Goal: Task Accomplishment & Management: Manage account settings

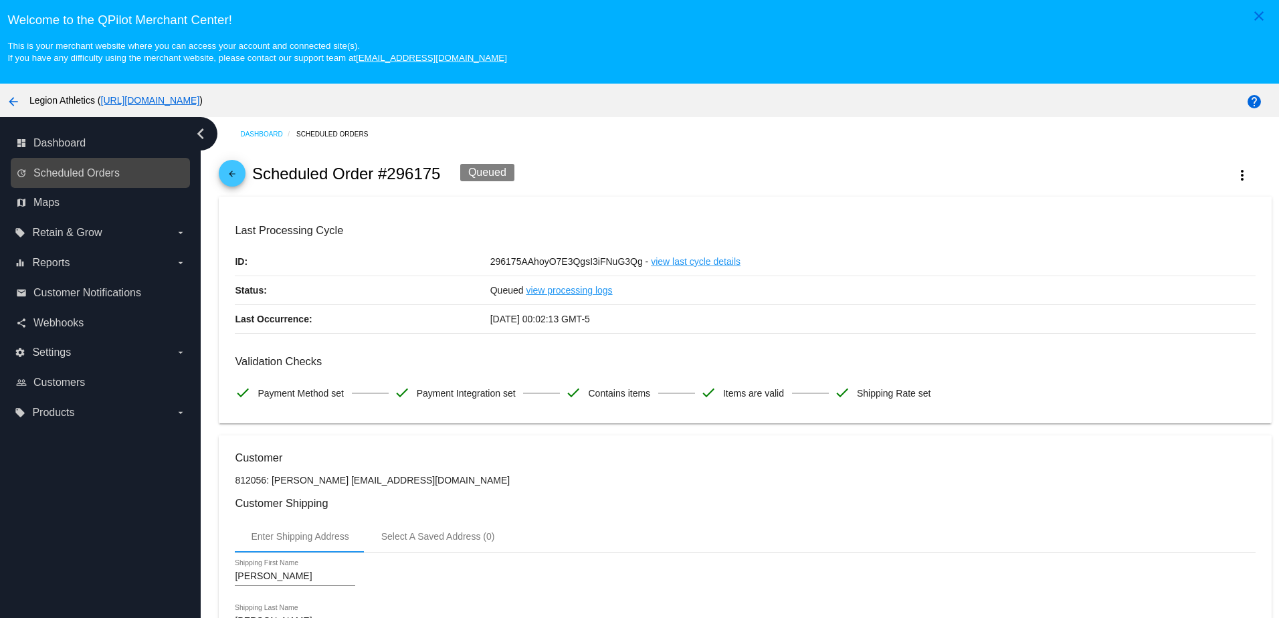
click at [48, 187] on div "update Scheduled Orders" at bounding box center [100, 173] width 179 height 30
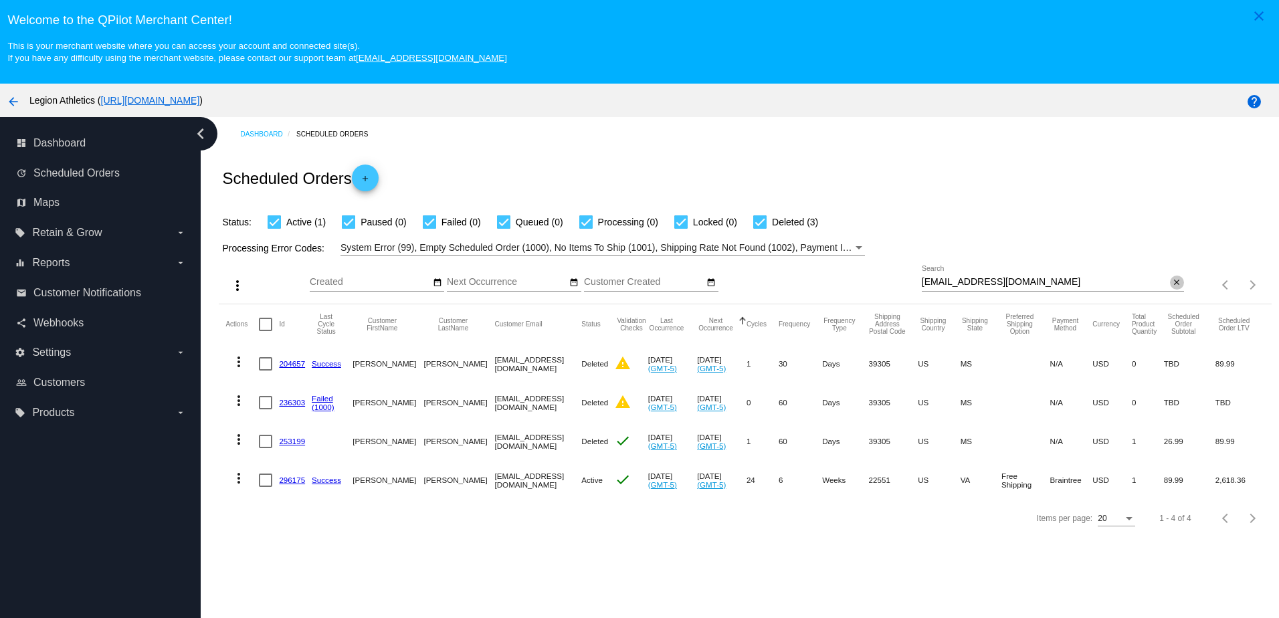
click at [1172, 284] on mat-icon "close" at bounding box center [1176, 283] width 9 height 11
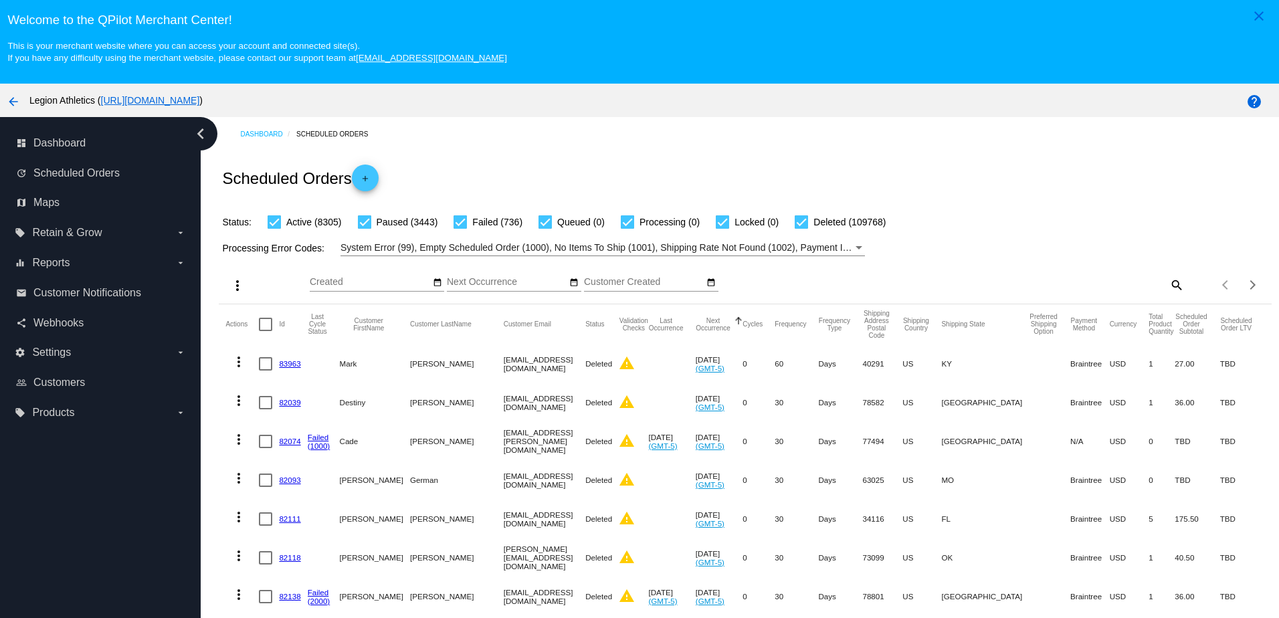
click at [1168, 286] on mat-icon "search" at bounding box center [1176, 284] width 16 height 21
click at [1114, 287] on input "Search" at bounding box center [1053, 282] width 262 height 11
paste input "[EMAIL_ADDRESS][DOMAIN_NAME]"
type input "[EMAIL_ADDRESS][DOMAIN_NAME]"
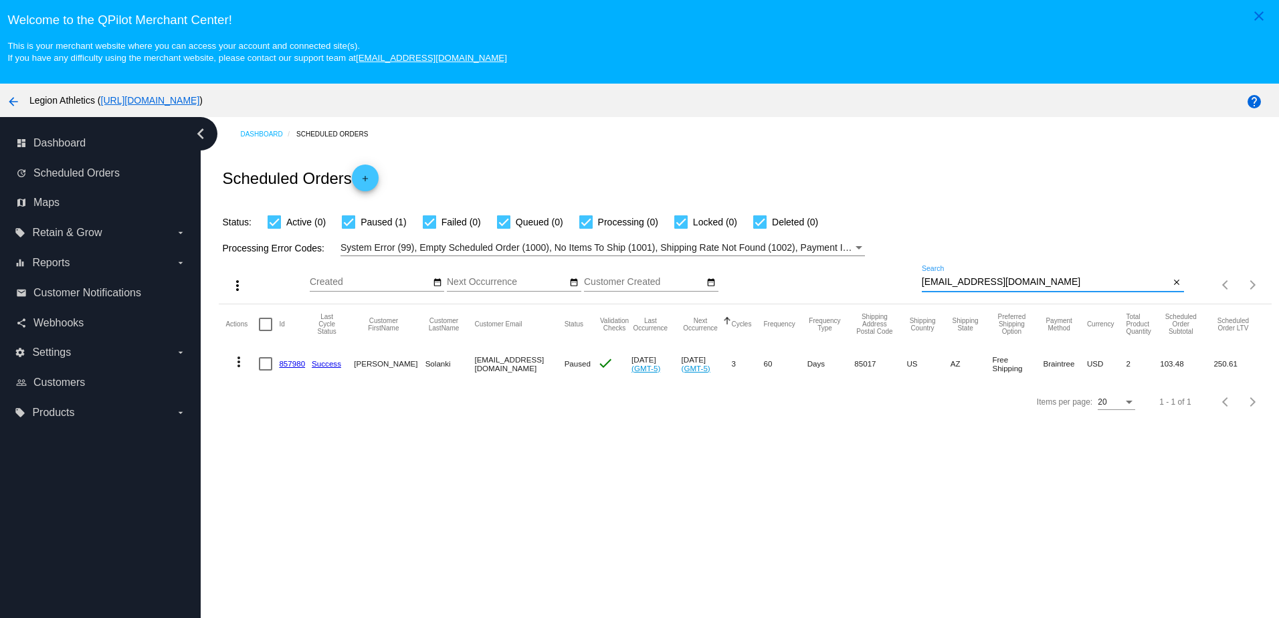
click at [289, 368] on link "857980" at bounding box center [292, 363] width 26 height 9
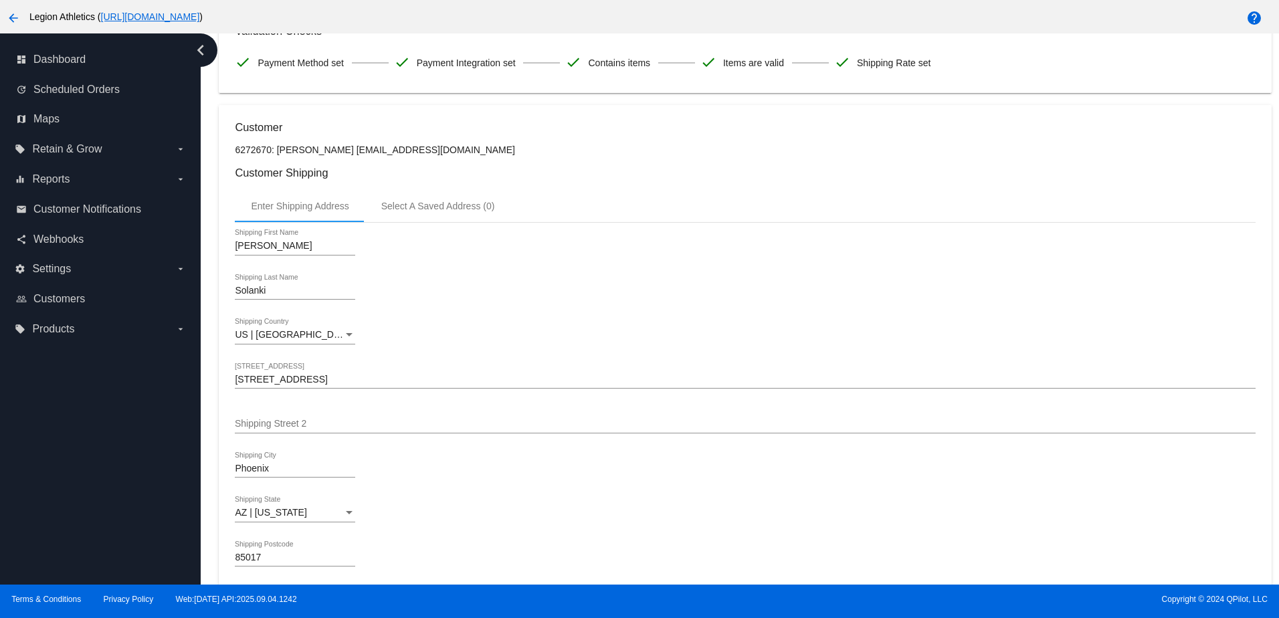
scroll to position [223, 0]
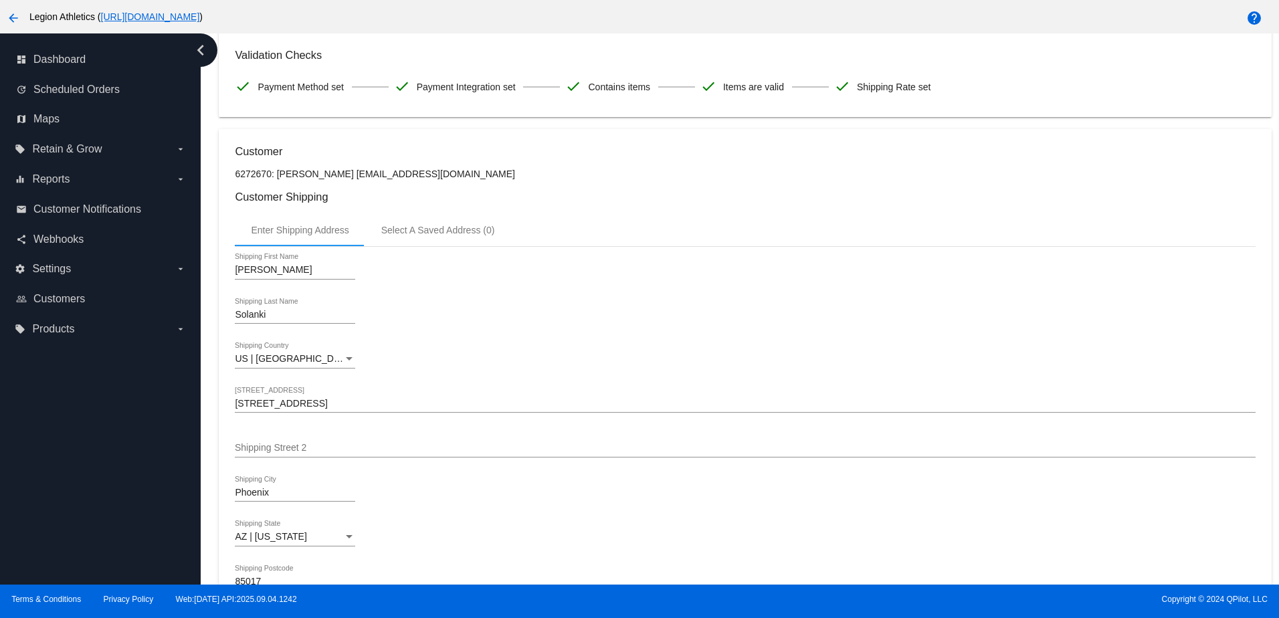
drag, startPoint x: 473, startPoint y: 177, endPoint x: 343, endPoint y: 181, distance: 130.5
click at [343, 179] on p "6272670: [PERSON_NAME] [EMAIL_ADDRESS][DOMAIN_NAME]" at bounding box center [745, 174] width 1020 height 11
copy p "[EMAIL_ADDRESS][DOMAIN_NAME]"
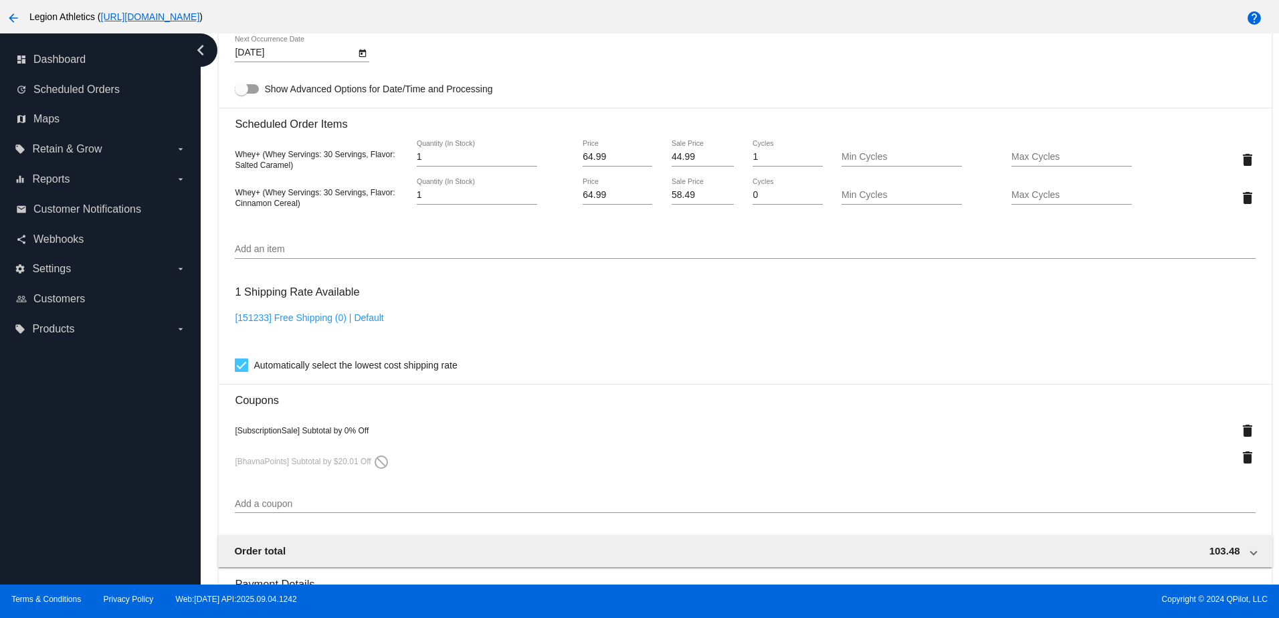
scroll to position [825, 0]
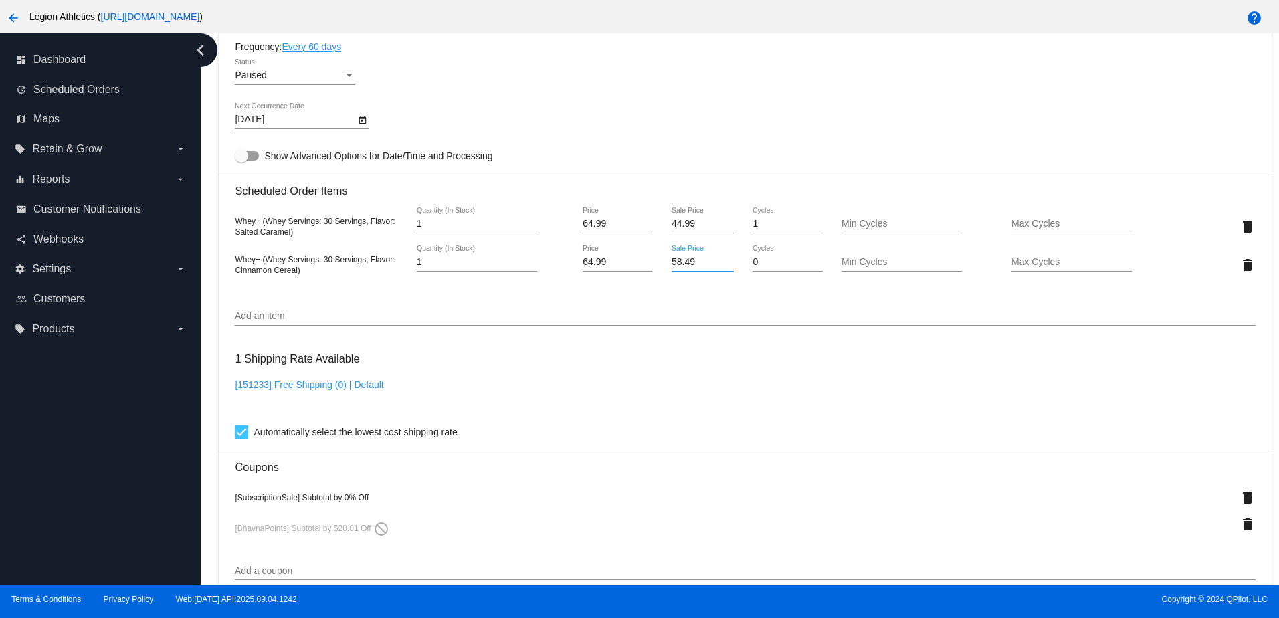
click at [671, 267] on input "58.49" at bounding box center [702, 262] width 62 height 11
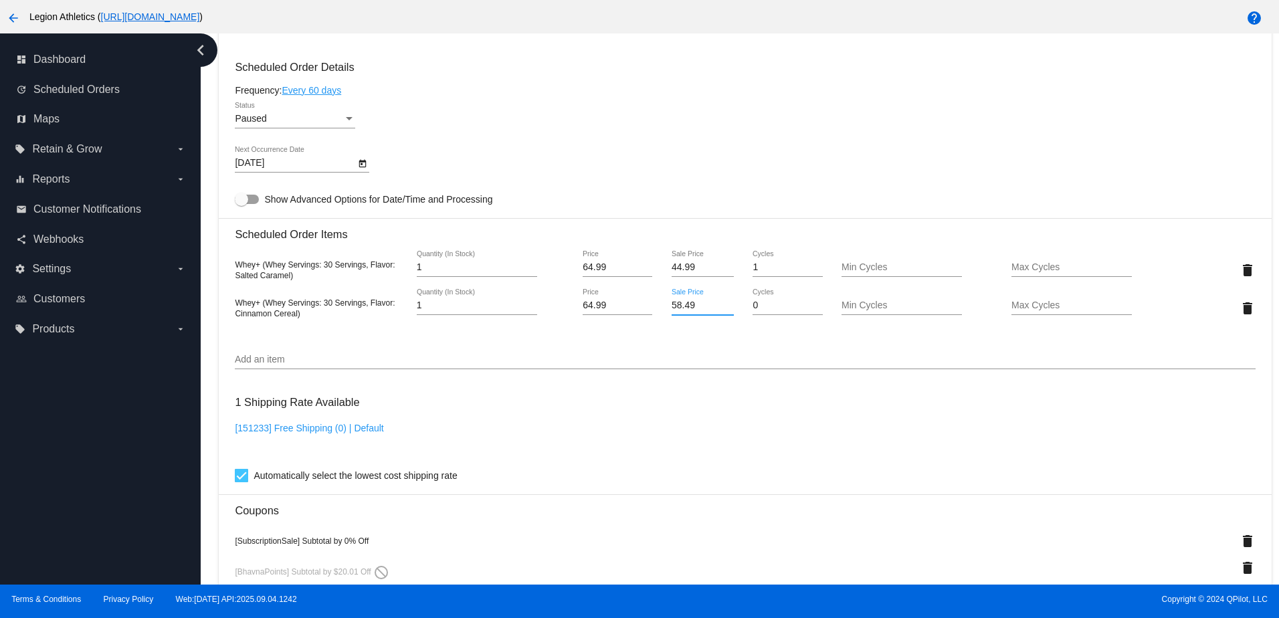
scroll to position [758, 0]
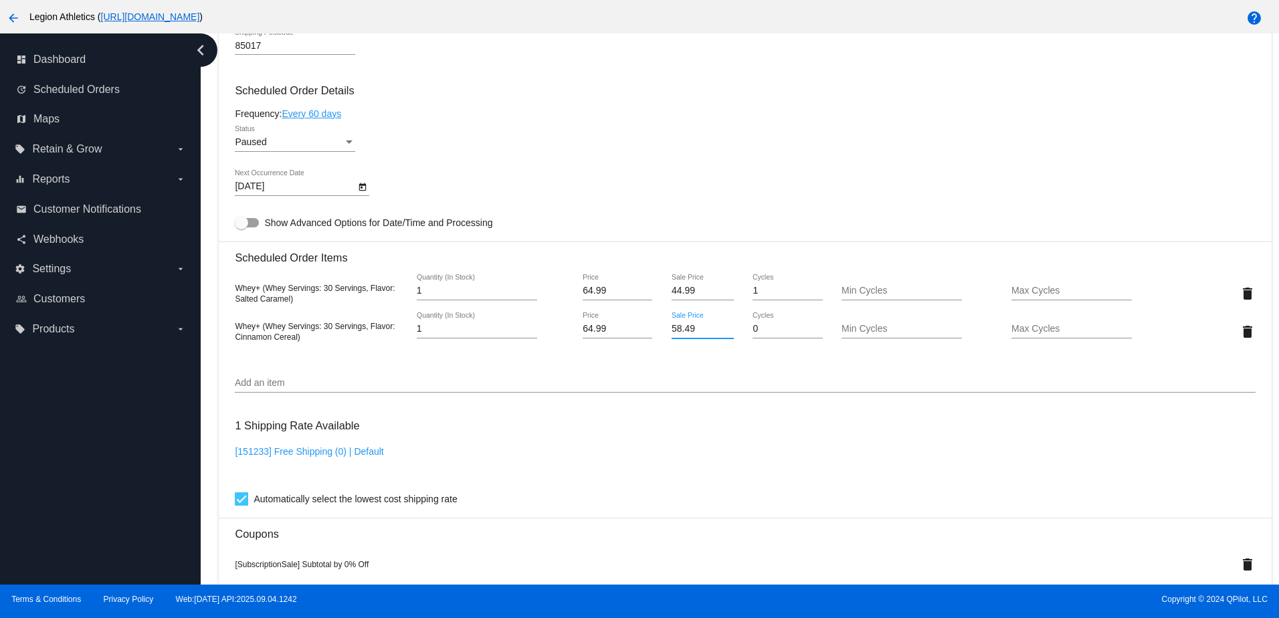
drag, startPoint x: 673, startPoint y: 336, endPoint x: 658, endPoint y: 339, distance: 15.1
click at [660, 339] on div "58.49 Sale Price" at bounding box center [702, 331] width 85 height 38
drag, startPoint x: 702, startPoint y: 340, endPoint x: 660, endPoint y: 340, distance: 41.5
click at [660, 340] on div "58.49 Sale Price" at bounding box center [702, 331] width 85 height 38
type input "44.99"
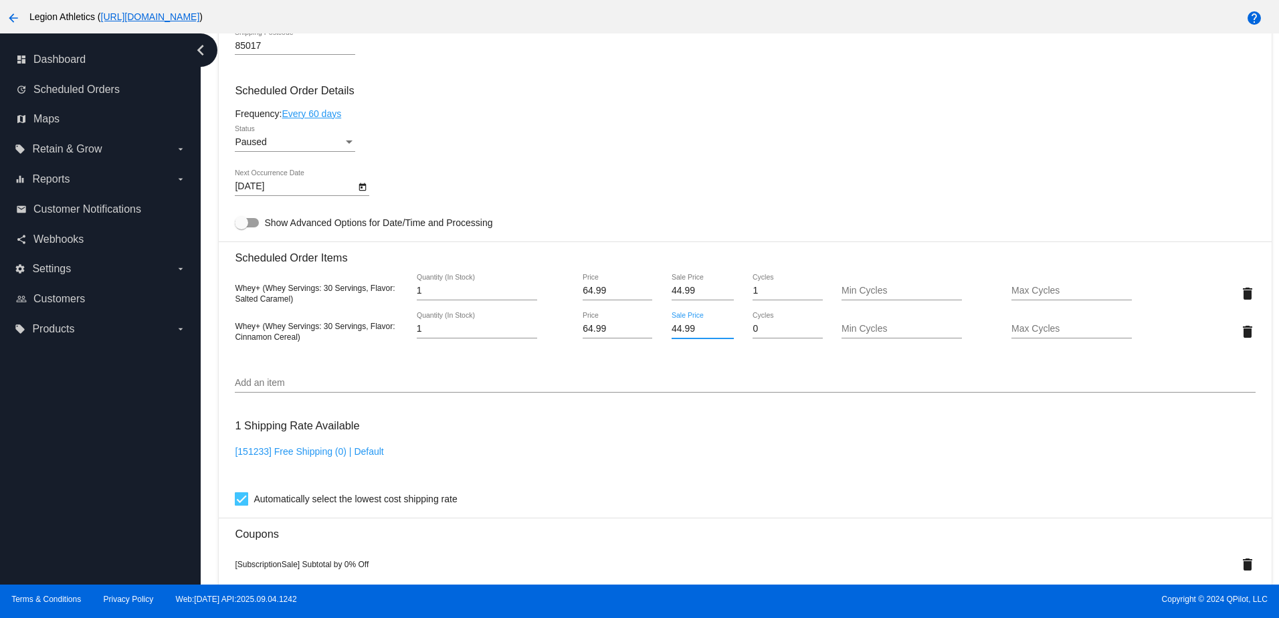
click at [734, 232] on mat-card "Customer 6272670: [PERSON_NAME][GEOGRAPHIC_DATA][EMAIL_ADDRESS][DOMAIN_NAME] Cu…" at bounding box center [745, 317] width 1052 height 1448
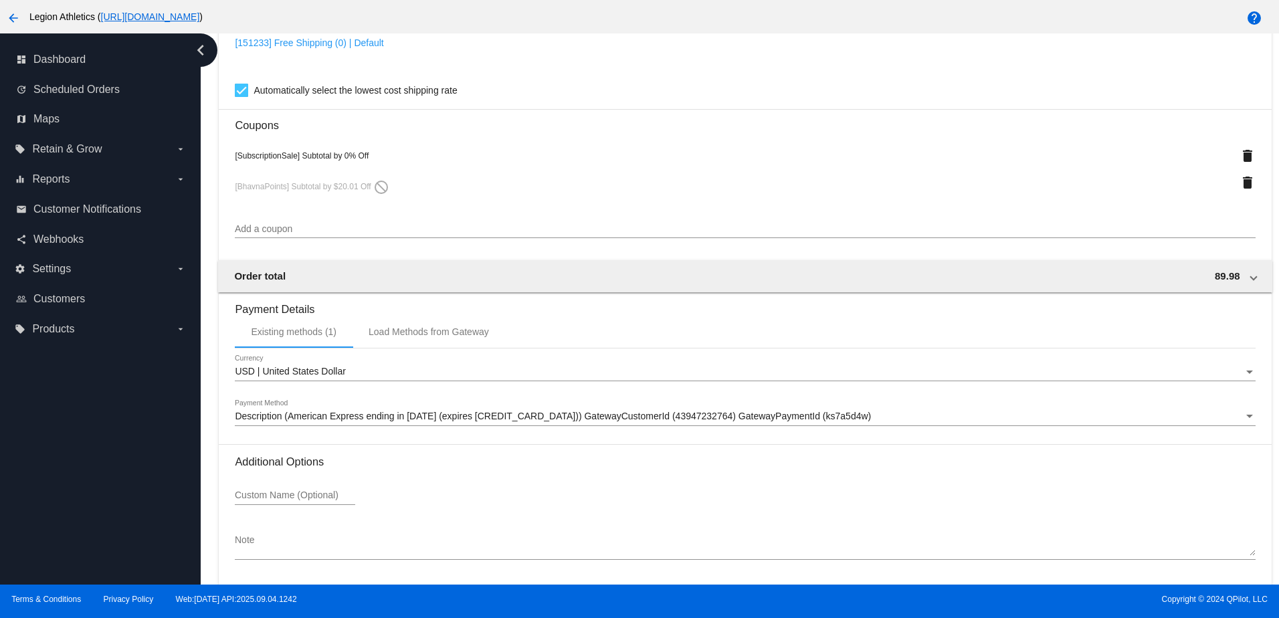
scroll to position [1226, 0]
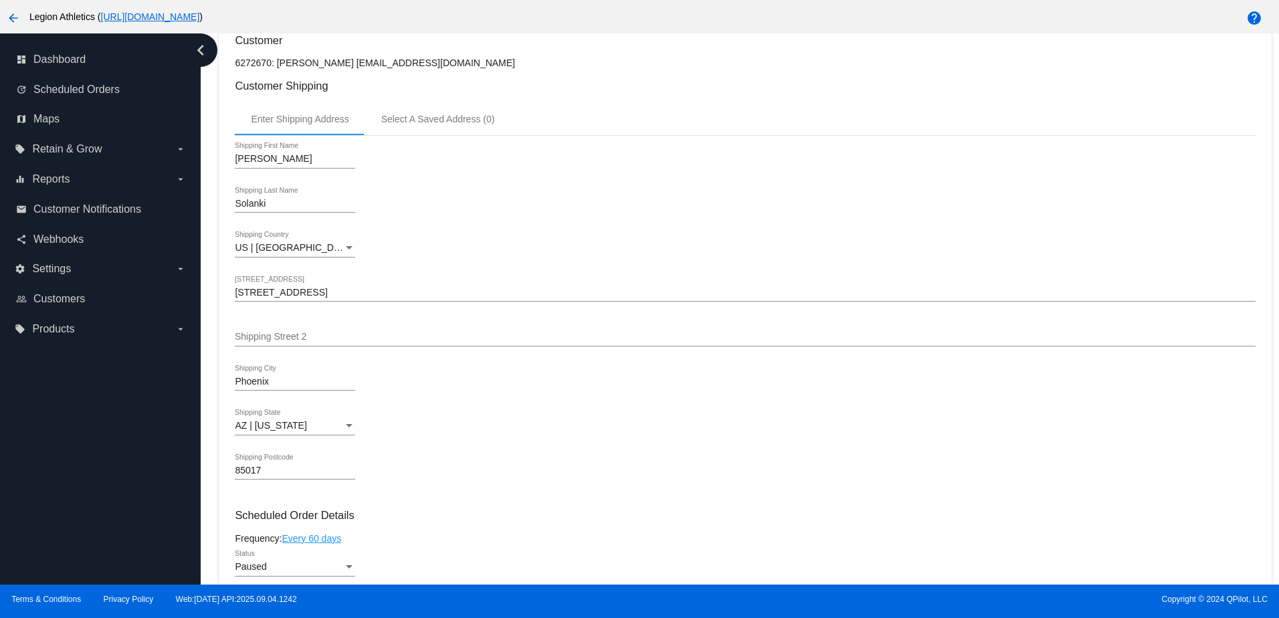
scroll to position [423, 0]
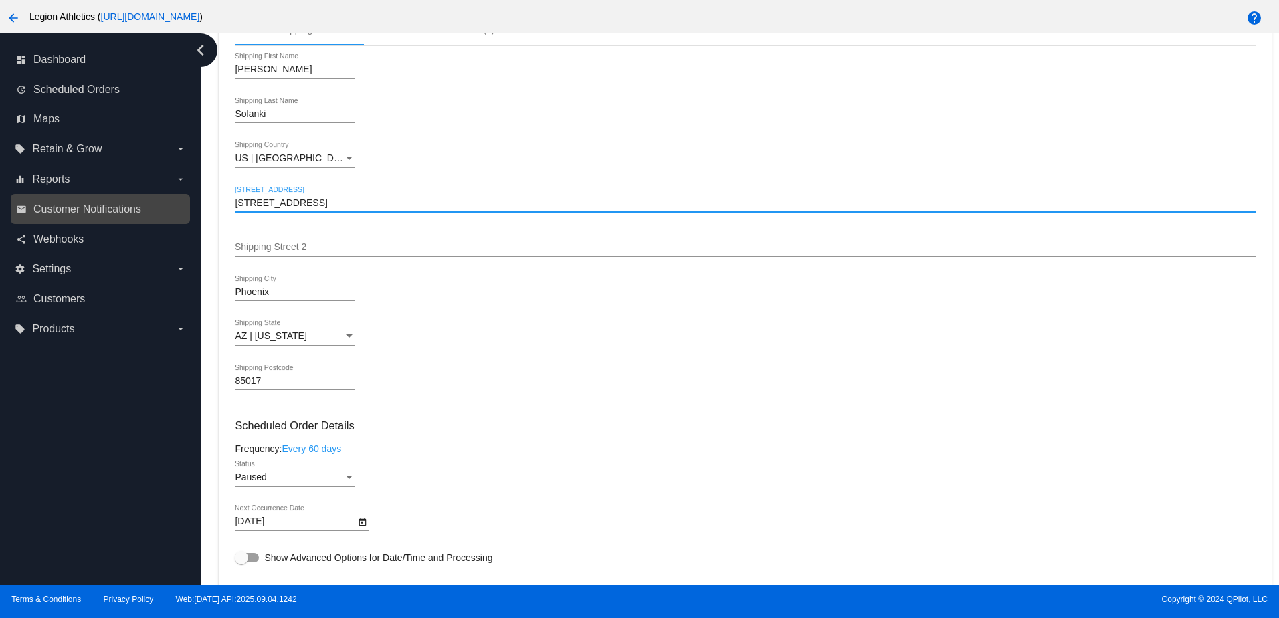
drag, startPoint x: 325, startPoint y: 205, endPoint x: 179, endPoint y: 212, distance: 146.6
click at [179, 212] on div "dashboard Dashboard update Scheduled Orders map Maps local_offer Retain & Grow …" at bounding box center [639, 308] width 1279 height 551
paste input "[STREET_ADDRESS][PERSON_NAME]"
type input "[STREET_ADDRESS][PERSON_NAME]"
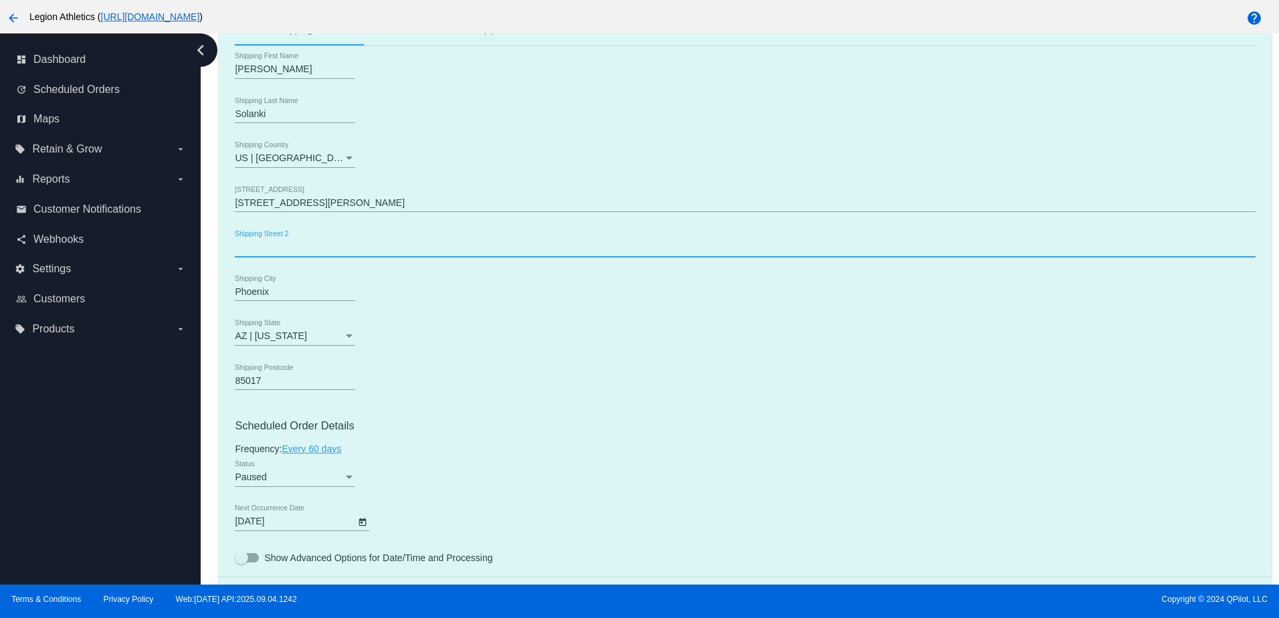
paste input "Apt 333"
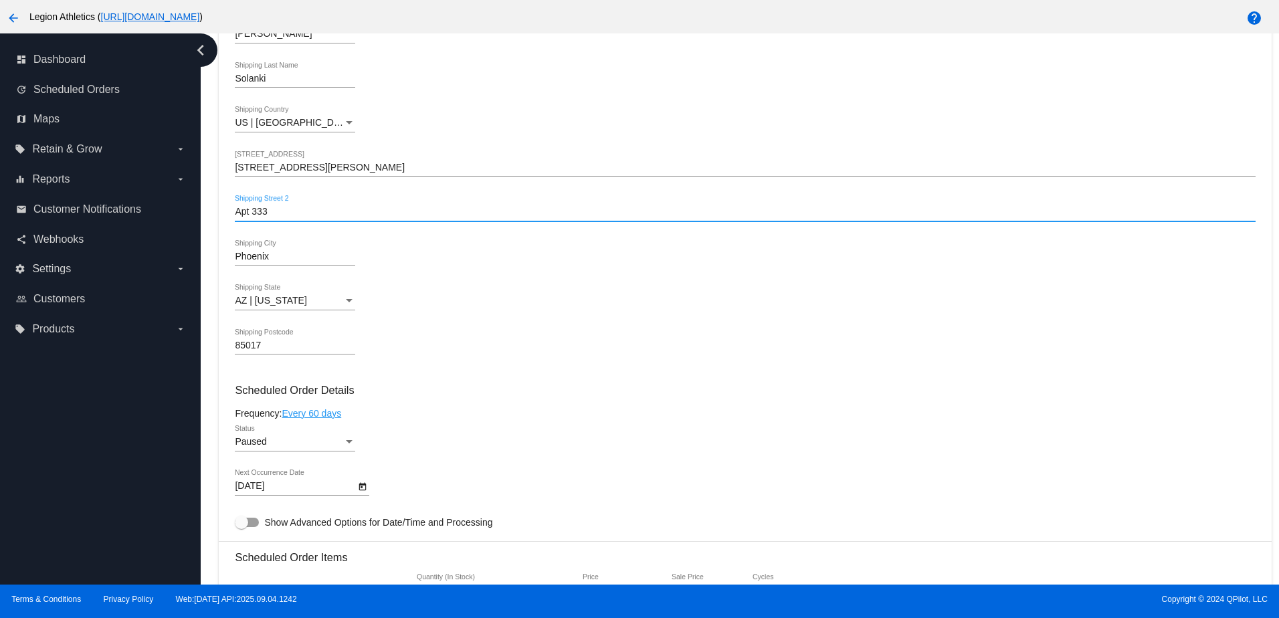
scroll to position [490, 0]
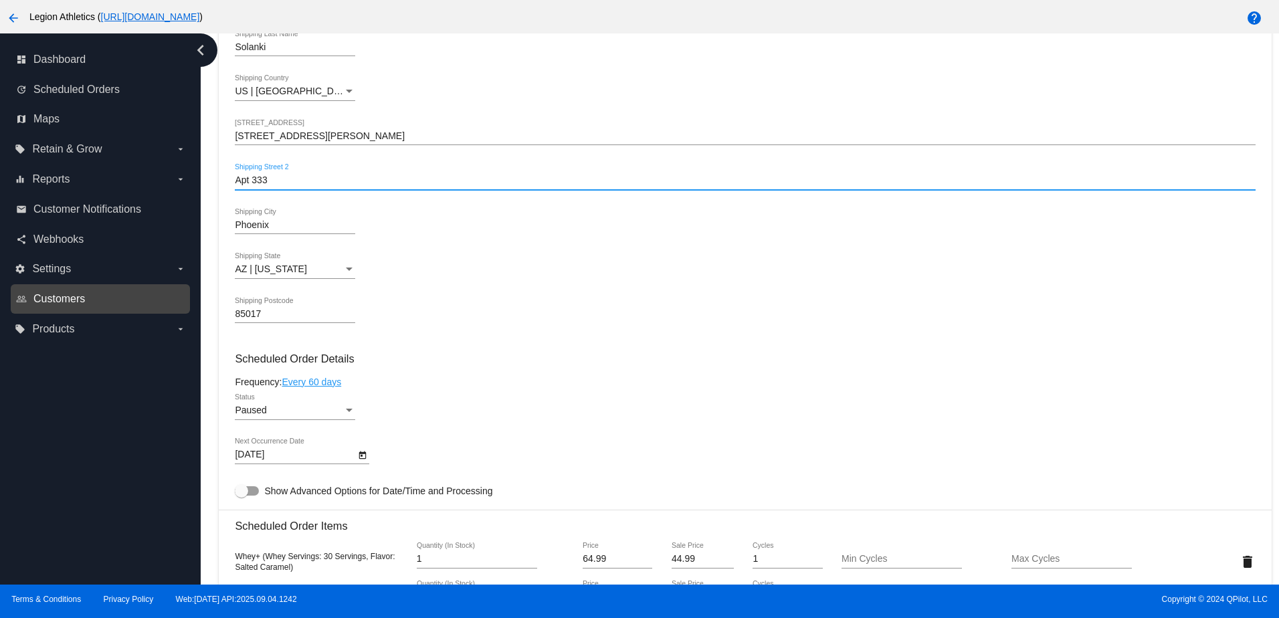
type input "Apt 333"
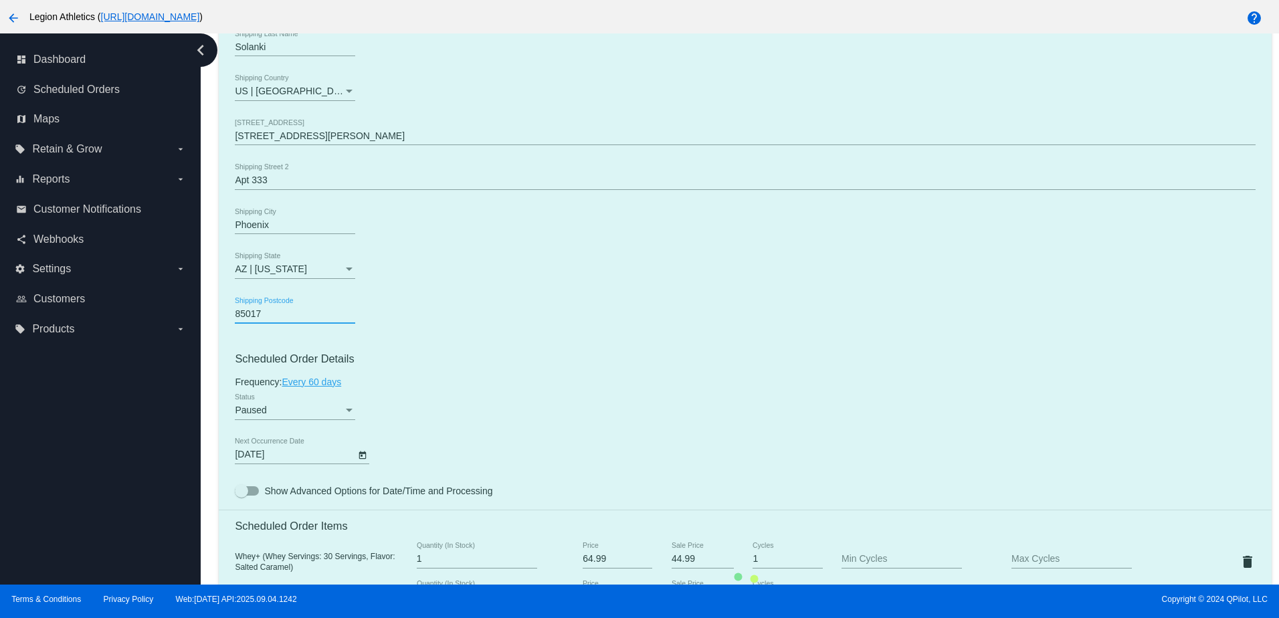
drag, startPoint x: 284, startPoint y: 324, endPoint x: 215, endPoint y: 319, distance: 69.0
click at [215, 319] on div "Dashboard Scheduled Orders arrow_back Scheduled Order #857980 Paused more_vert …" at bounding box center [744, 426] width 1067 height 1766
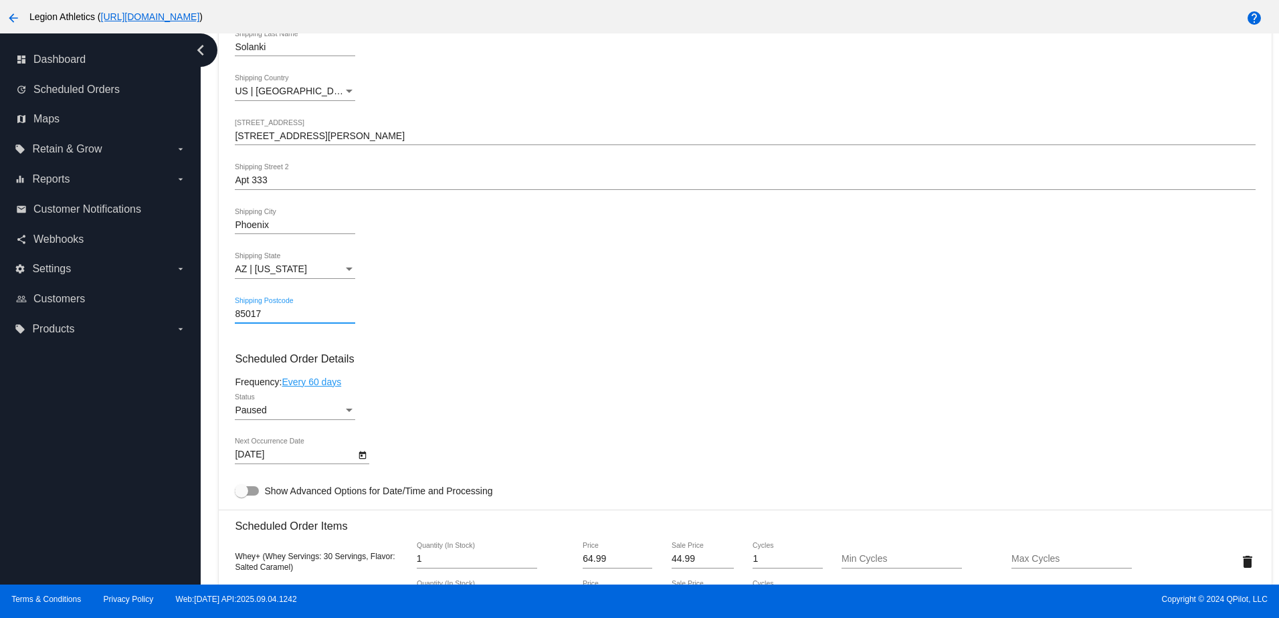
paste input "4"
type input "85014"
click at [404, 292] on mat-card "Customer 6272670: [PERSON_NAME][GEOGRAPHIC_DATA][EMAIL_ADDRESS][DOMAIN_NAME] Cu…" at bounding box center [745, 586] width 1052 height 1448
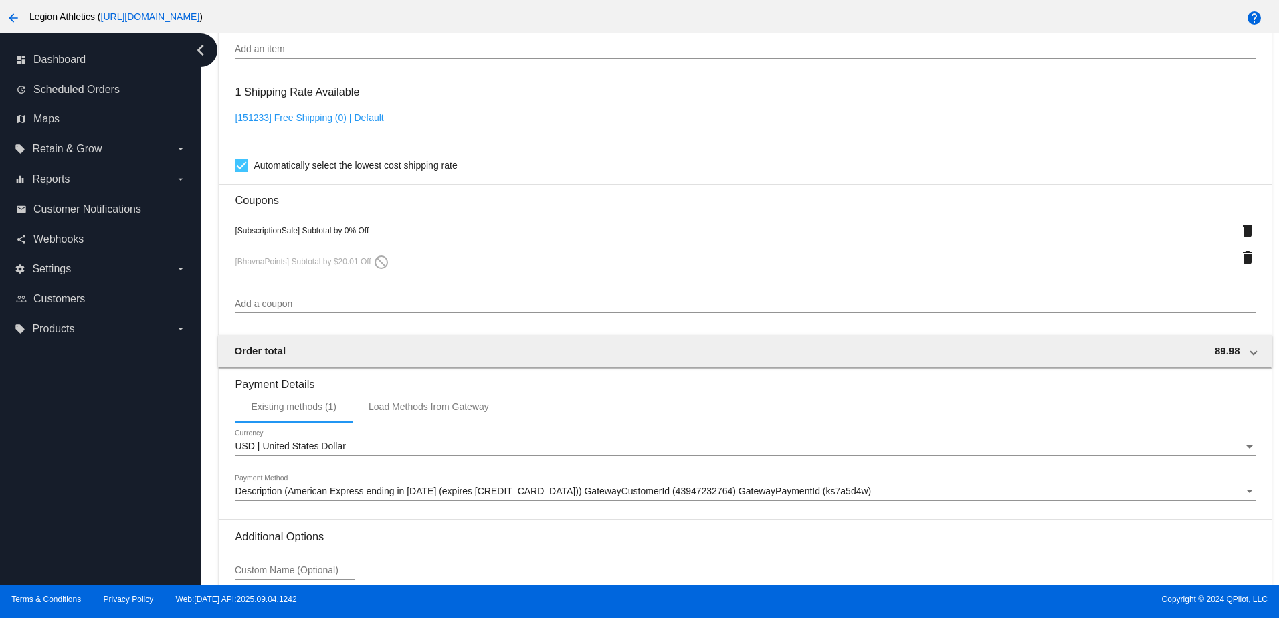
scroll to position [1226, 0]
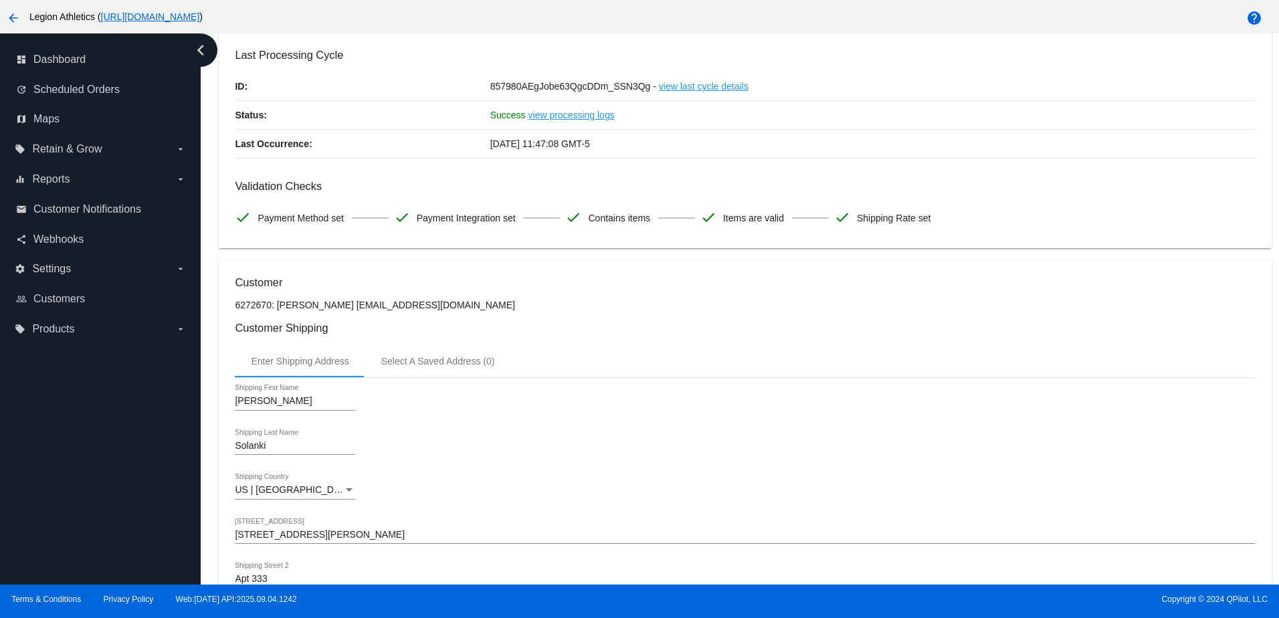
scroll to position [0, 0]
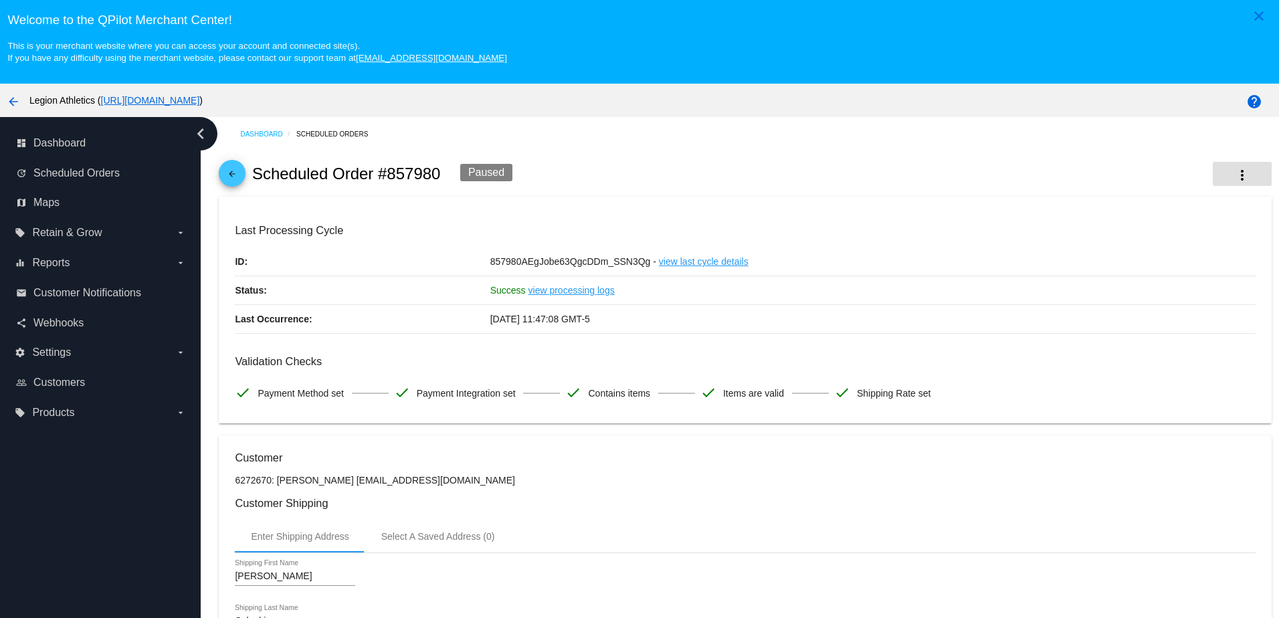
click at [1234, 174] on mat-icon "more_vert" at bounding box center [1242, 175] width 16 height 16
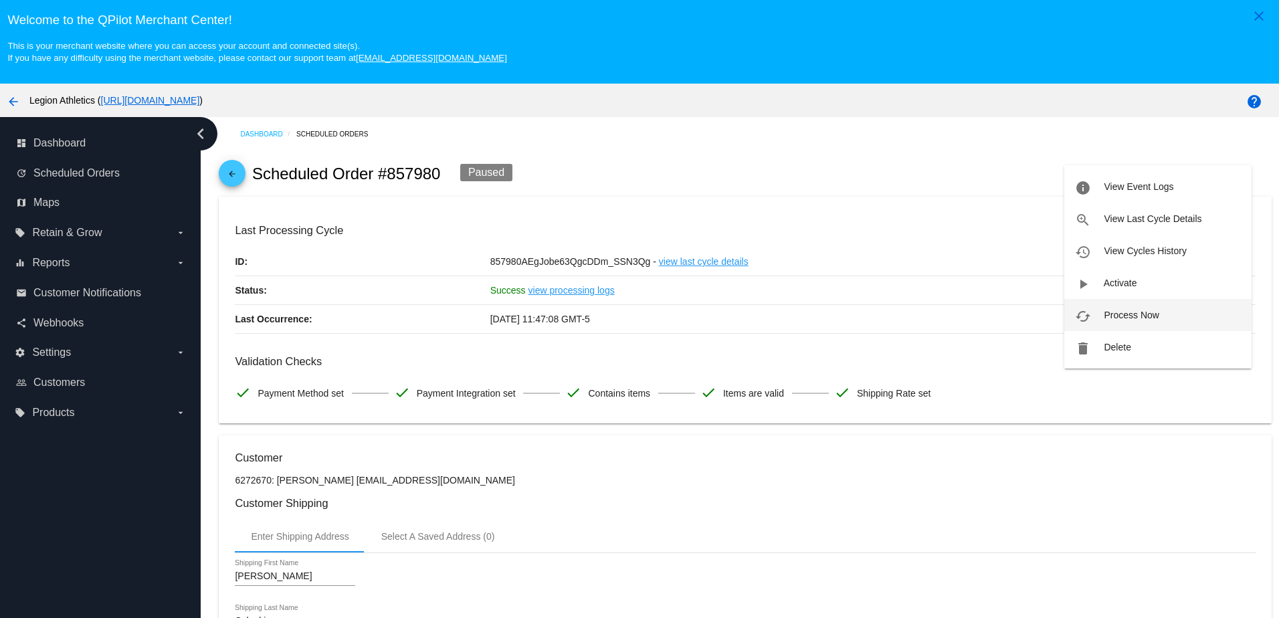
click at [1113, 317] on span "Process Now" at bounding box center [1130, 315] width 55 height 11
